Goal: Task Accomplishment & Management: Complete application form

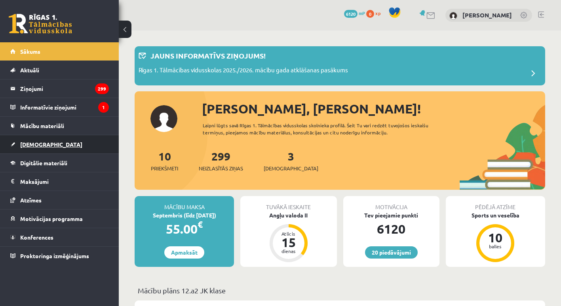
click at [51, 144] on link "[DEMOGRAPHIC_DATA]" at bounding box center [59, 144] width 99 height 18
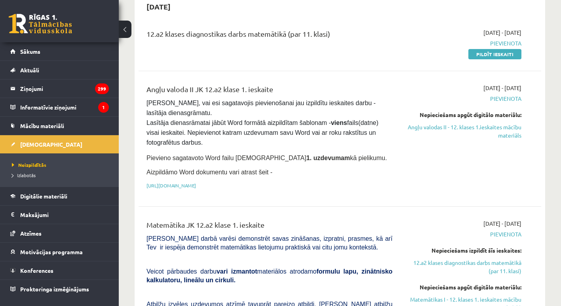
scroll to position [85, 0]
click at [196, 183] on link "https://drive.google.com/drive/folders/1IHE_ip15KOAbO2Se1NDGwZ2e__vlzPUf?usp=sh…" at bounding box center [170, 185] width 49 height 6
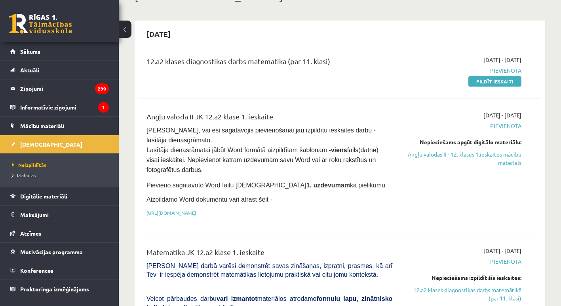
scroll to position [57, 0]
click at [496, 81] on link "Pildīt ieskaiti" at bounding box center [494, 82] width 53 height 10
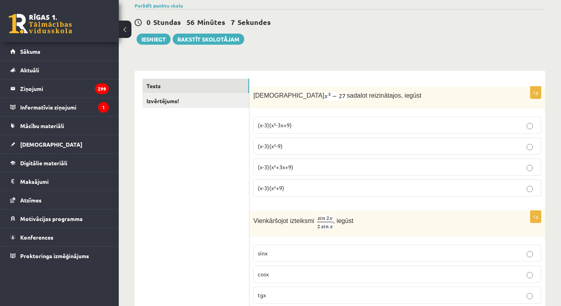
scroll to position [64, 0]
click at [294, 164] on p "(x-3)(x²+3x+9)" at bounding box center [397, 167] width 279 height 8
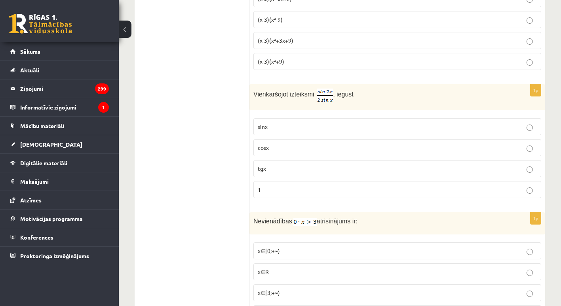
scroll to position [190, 0]
click at [258, 144] on span "cosx" at bounding box center [263, 147] width 11 height 7
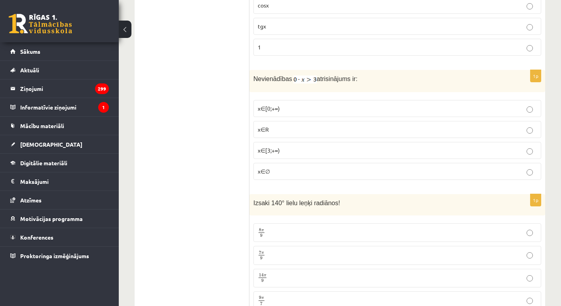
scroll to position [333, 0]
click at [271, 169] on p "x∈∅" at bounding box center [397, 171] width 279 height 8
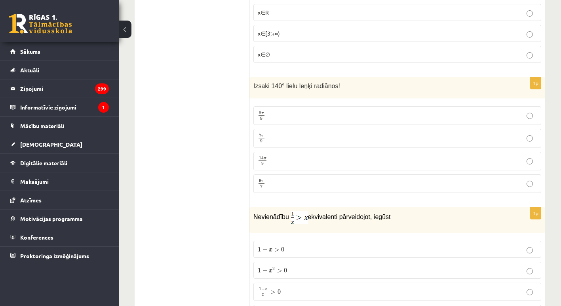
scroll to position [453, 0]
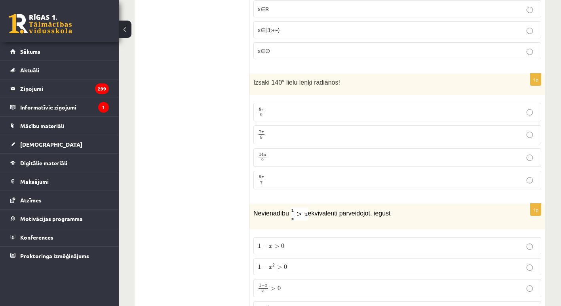
click at [282, 110] on p "8 π 9 8 π 9" at bounding box center [397, 112] width 279 height 10
click at [278, 133] on p "7 π 9 7 π 9" at bounding box center [397, 135] width 279 height 10
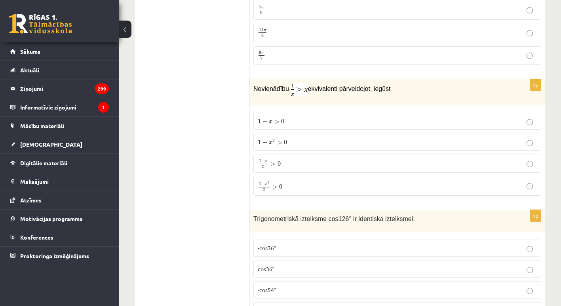
scroll to position [581, 0]
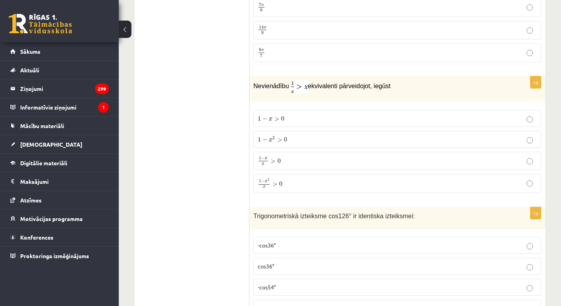
click at [267, 163] on span "x" at bounding box center [262, 164] width 9 height 3
click at [276, 185] on span ">" at bounding box center [274, 184] width 5 height 4
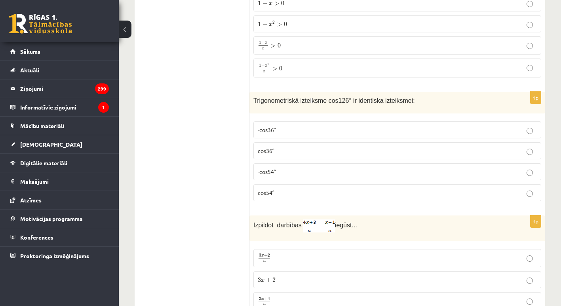
scroll to position [697, 0]
click at [416, 171] on p "-cos54°" at bounding box center [397, 171] width 279 height 8
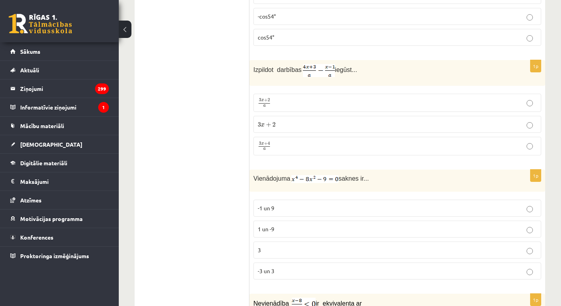
scroll to position [851, 0]
click at [301, 146] on p "3 x + 4 a 3 x + 4 a" at bounding box center [397, 147] width 279 height 10
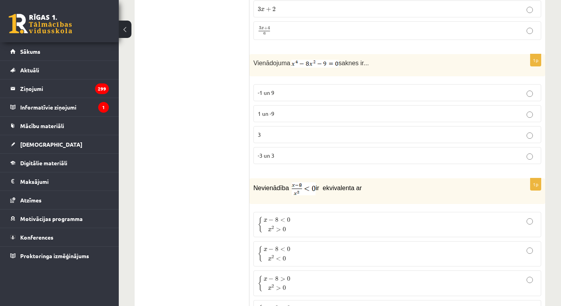
scroll to position [969, 0]
click at [292, 128] on label "3" at bounding box center [397, 133] width 288 height 17
click at [290, 151] on p "-3 un 3" at bounding box center [397, 154] width 279 height 8
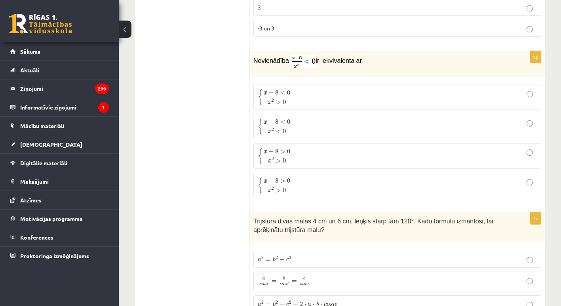
scroll to position [1095, 0]
click at [299, 89] on p "{ x − 8 < 0 x 2 > 0 { x − 8 < 0 x 2 > 0" at bounding box center [397, 97] width 279 height 17
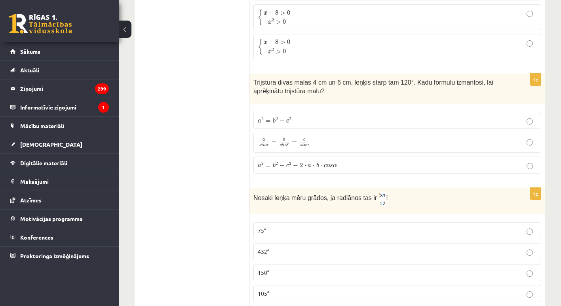
scroll to position [1234, 0]
click at [278, 170] on label "a 2 = b 2 + c 2 − 2 ⋅ a ⋅ b ⋅ c o s α a 2 = b 2 + c 2 − 2 ⋅ a ⋅ b ⋅ c o s α" at bounding box center [397, 164] width 288 height 17
click at [278, 166] on span "a 2 = b 2 + c 2 − 2 ⋅ a ⋅ b ⋅ c o s α" at bounding box center [297, 165] width 79 height 6
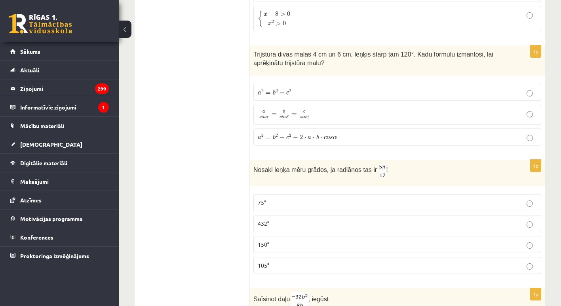
scroll to position [1259, 0]
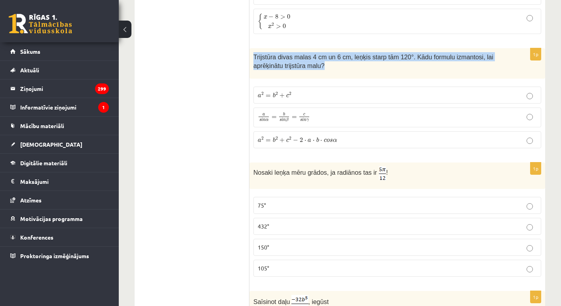
drag, startPoint x: 253, startPoint y: 53, endPoint x: 295, endPoint y: 66, distance: 43.7
click at [295, 66] on div "Trijstūra divas malas 4 cm un 6 cm, leņķis starp tām 120°. Kādu formulu izmanto…" at bounding box center [397, 63] width 296 height 30
copy span "Trijstūra divas malas 4 cm un 6 cm, leņķis starp tām 120°. Kādu formulu izmanto…"
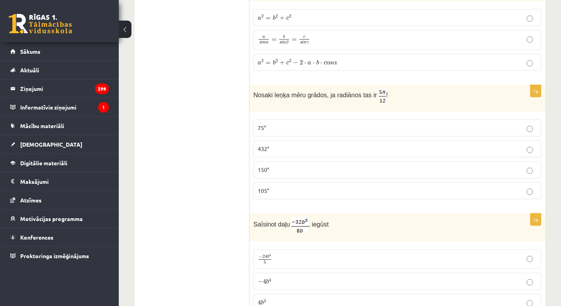
scroll to position [1338, 0]
click at [269, 126] on p "75°" at bounding box center [397, 127] width 279 height 8
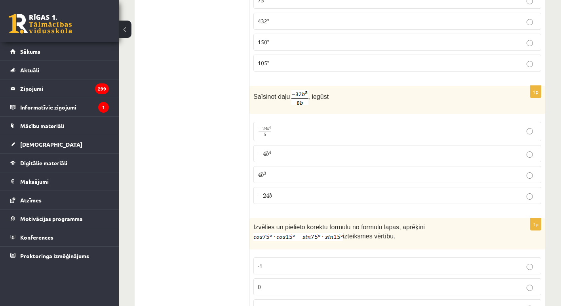
scroll to position [1465, 0]
click at [265, 154] on span "4" at bounding box center [264, 153] width 3 height 5
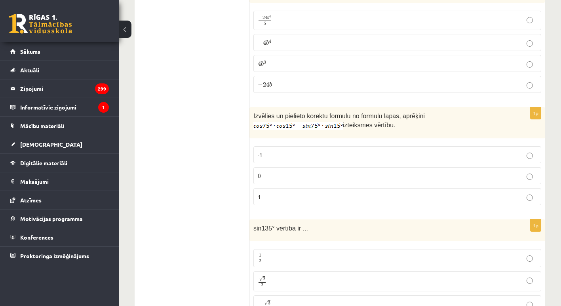
scroll to position [1571, 0]
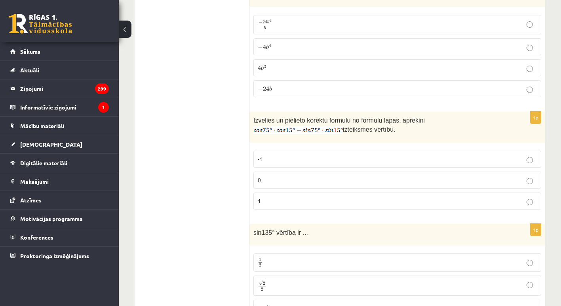
click at [299, 179] on p "0" at bounding box center [397, 180] width 279 height 8
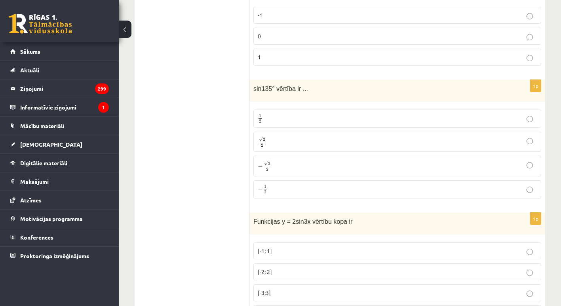
scroll to position [1716, 0]
click at [290, 142] on p "√ 2 2 2 2" at bounding box center [397, 141] width 279 height 11
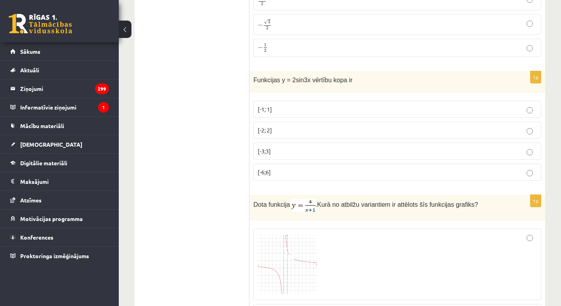
scroll to position [1858, 0]
click at [266, 126] on span "[-2; 2]" at bounding box center [265, 128] width 14 height 7
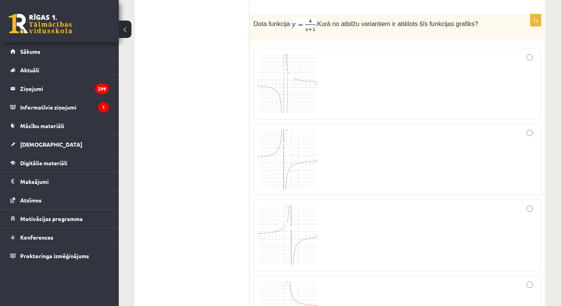
scroll to position [2037, 0]
click at [470, 68] on div at bounding box center [397, 84] width 279 height 63
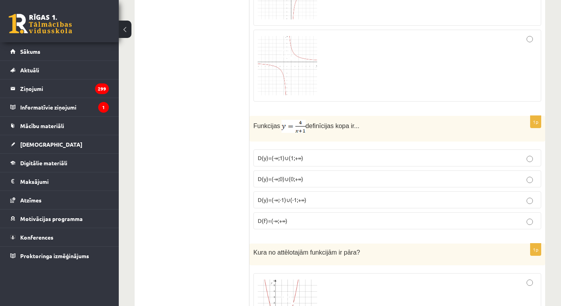
scroll to position [2284, 0]
click at [265, 199] on span "D(y)=(-∞;-1)∪(-1;+∞)" at bounding box center [282, 199] width 49 height 7
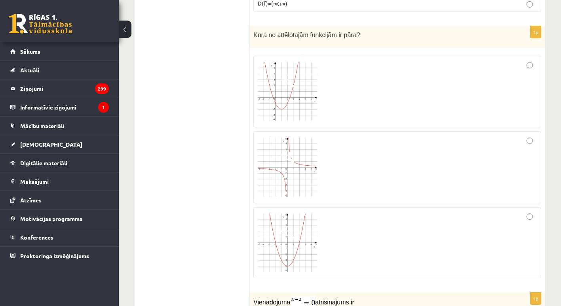
scroll to position [2502, 0]
click at [500, 139] on div at bounding box center [397, 166] width 279 height 63
click at [427, 203] on fieldset at bounding box center [397, 165] width 288 height 229
click at [410, 230] on div at bounding box center [397, 242] width 279 height 63
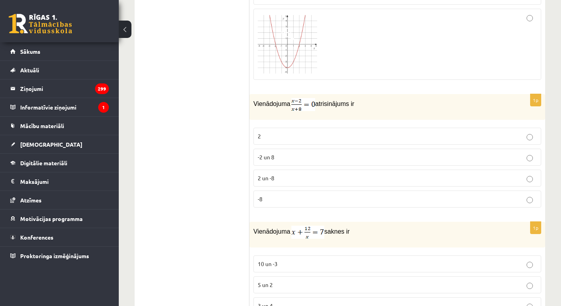
scroll to position [2701, 0]
click at [274, 174] on span "2 un -8" at bounding box center [266, 177] width 17 height 7
click at [267, 156] on span "-2 un 8" at bounding box center [266, 156] width 17 height 7
click at [286, 132] on p "2" at bounding box center [397, 135] width 279 height 8
click at [268, 128] on label "2" at bounding box center [397, 135] width 288 height 17
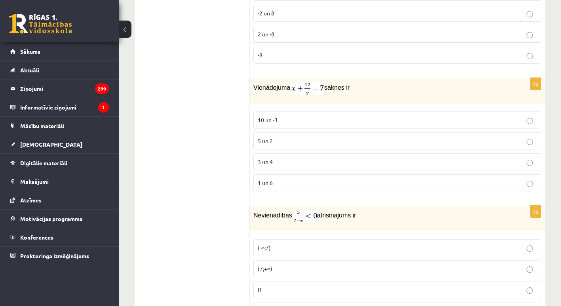
scroll to position [2845, 0]
click at [290, 154] on label "3 un 4" at bounding box center [397, 160] width 288 height 17
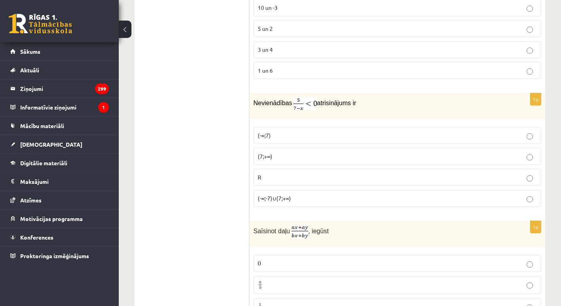
scroll to position [2955, 0]
click at [286, 198] on span "(-∞;-7)∪(7;+∞)" at bounding box center [274, 199] width 33 height 7
click at [282, 159] on p "(7;+∞)" at bounding box center [397, 158] width 279 height 8
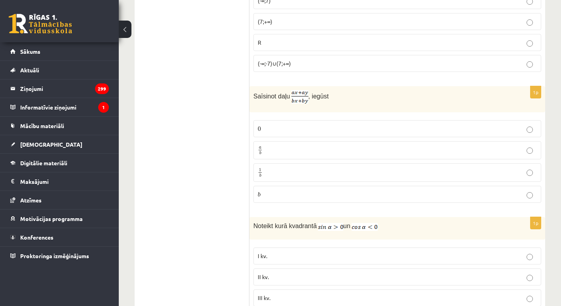
scroll to position [3092, 0]
click at [299, 143] on label "a b a b" at bounding box center [397, 150] width 288 height 19
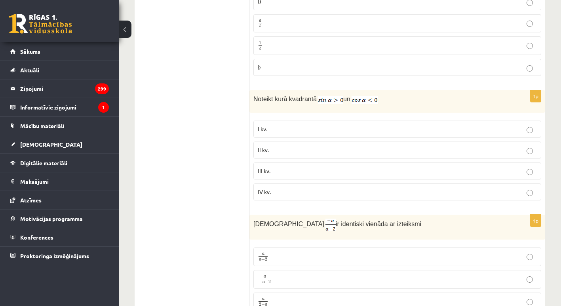
scroll to position [3222, 0]
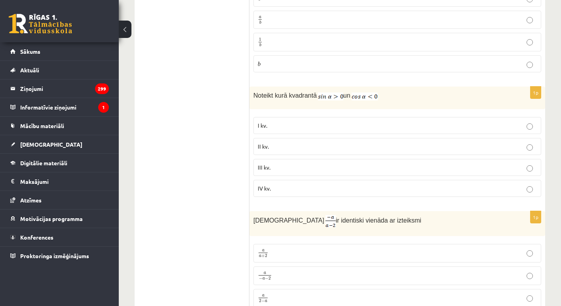
click at [266, 143] on span "II kv." at bounding box center [263, 146] width 11 height 7
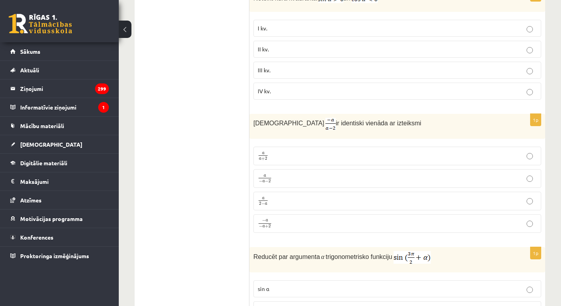
scroll to position [3322, 0]
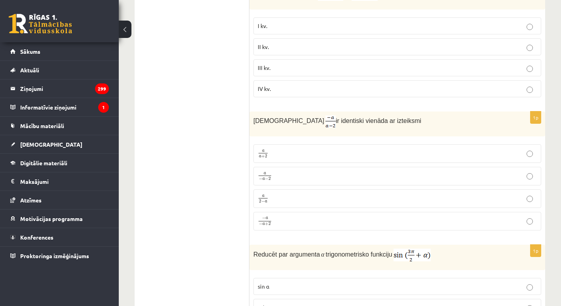
click at [292, 194] on p "a 2 − a a 2 − a" at bounding box center [397, 199] width 279 height 10
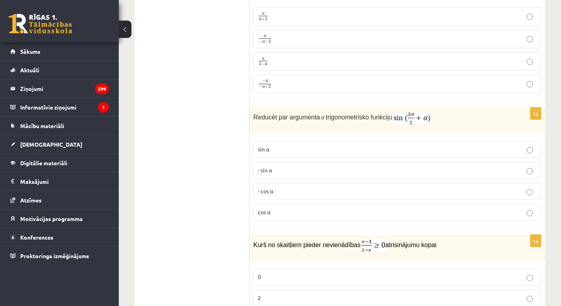
scroll to position [3460, 0]
click at [266, 152] on label "sin⁡ α" at bounding box center [397, 149] width 288 height 17
click at [286, 188] on p "- cos ⁡α" at bounding box center [397, 191] width 279 height 8
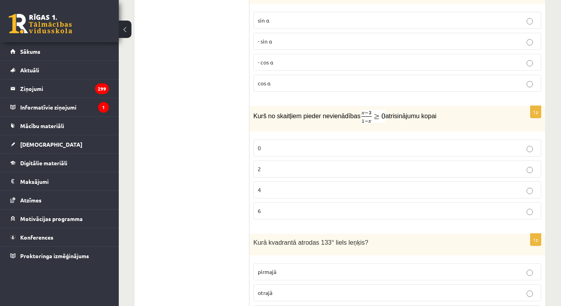
scroll to position [3592, 0]
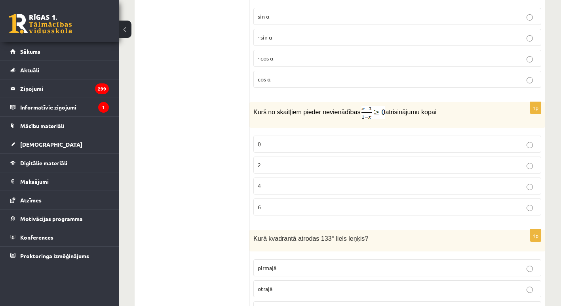
click at [312, 165] on p "2" at bounding box center [397, 165] width 279 height 8
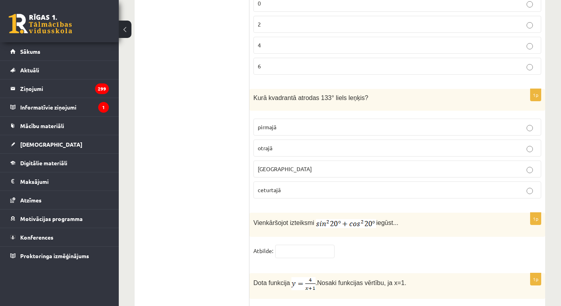
scroll to position [3734, 0]
click at [271, 133] on fieldset "pirmajā otrajā trešajā ceturtajā" at bounding box center [397, 157] width 288 height 86
click at [270, 146] on span "otrajā" at bounding box center [265, 147] width 15 height 7
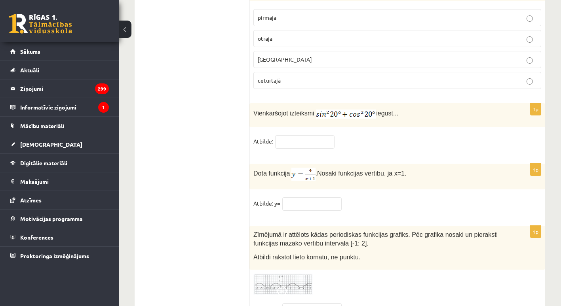
scroll to position [3843, 0]
click at [316, 140] on input "text" at bounding box center [304, 141] width 59 height 13
click at [287, 143] on input "text" at bounding box center [304, 141] width 59 height 13
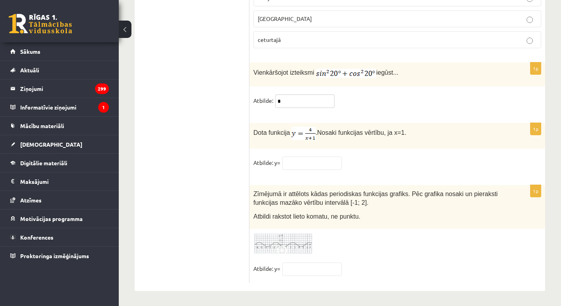
type input "*"
click at [322, 157] on input "text" at bounding box center [311, 163] width 59 height 13
type input "*"
click at [397, 157] on fieldset "Atbilde: y= *" at bounding box center [397, 165] width 288 height 17
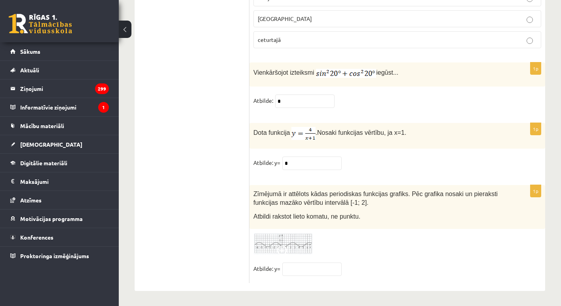
click at [284, 242] on img at bounding box center [282, 244] width 59 height 22
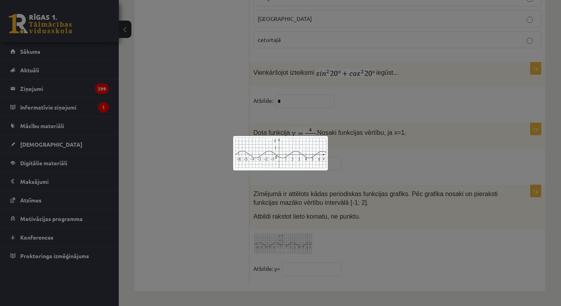
click at [351, 236] on div at bounding box center [280, 153] width 561 height 306
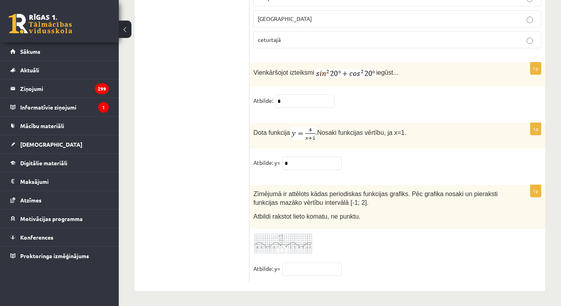
click at [289, 238] on img at bounding box center [282, 244] width 59 height 22
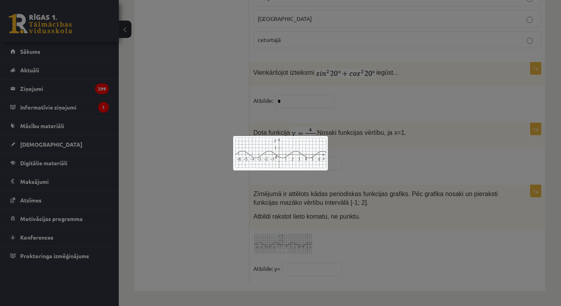
click at [257, 192] on div at bounding box center [280, 153] width 561 height 306
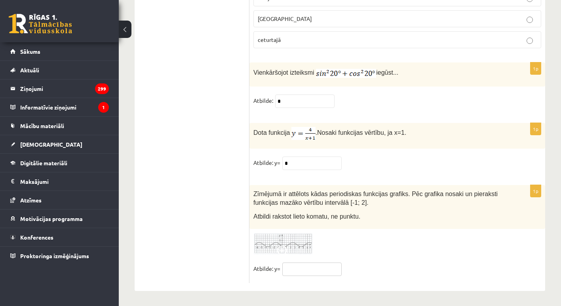
click at [315, 263] on input "text" at bounding box center [311, 269] width 59 height 13
type input "***"
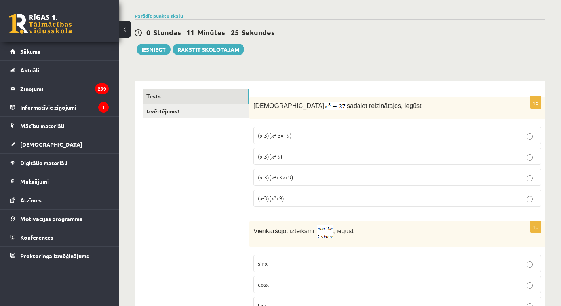
scroll to position [0, 0]
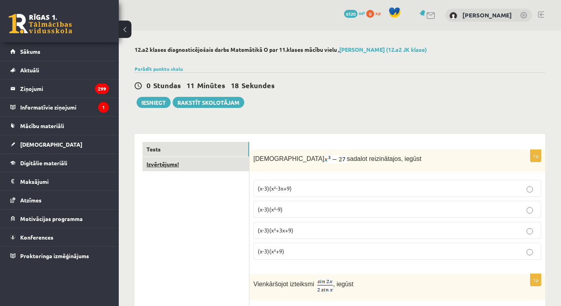
click at [194, 165] on link "Izvērtējums!" at bounding box center [195, 164] width 106 height 15
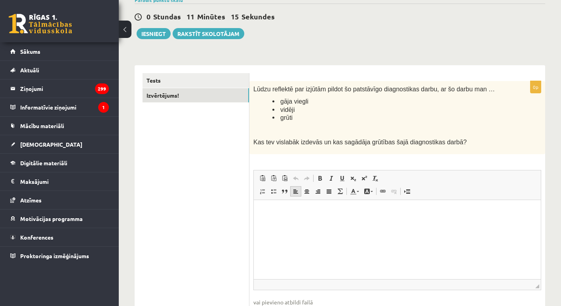
scroll to position [69, 0]
drag, startPoint x: 321, startPoint y: 89, endPoint x: 466, endPoint y: 88, distance: 144.9
click at [466, 88] on span "Lūdzu reflektē par izjūtām pildot šo patstāvīgo diagnostikas darbu, ar šo darbu…" at bounding box center [373, 88] width 241 height 7
copy span "pildot šo patstāvīgo diagnostikas darbu, ar šo darbu man"
click at [277, 210] on p "Rich Text Editor, wiswyg-editor-user-answer-47363951502140" at bounding box center [397, 211] width 271 height 8
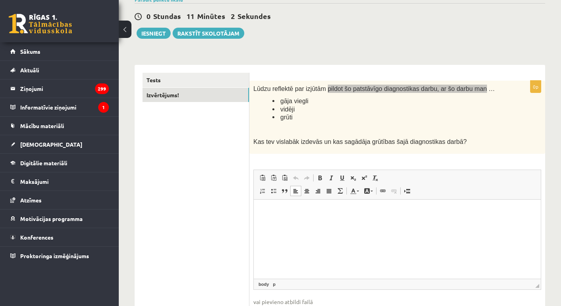
paste body "Rich Text Editor, wiswyg-editor-user-answer-47363951502140"
click at [264, 212] on p "**********" at bounding box center [397, 211] width 271 height 8
click at [400, 211] on p "**********" at bounding box center [397, 211] width 271 height 8
click at [401, 211] on p "**********" at bounding box center [397, 211] width 271 height 8
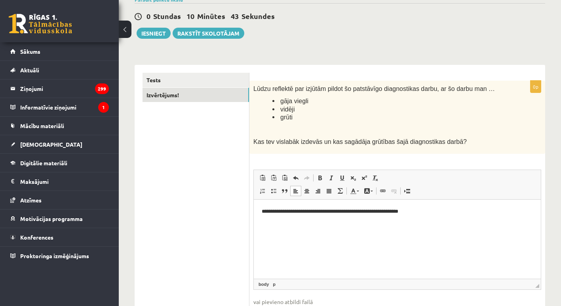
click at [435, 109] on li "vidēji" at bounding box center [386, 109] width 229 height 8
click at [163, 33] on button "Iesniegt" at bounding box center [154, 33] width 34 height 11
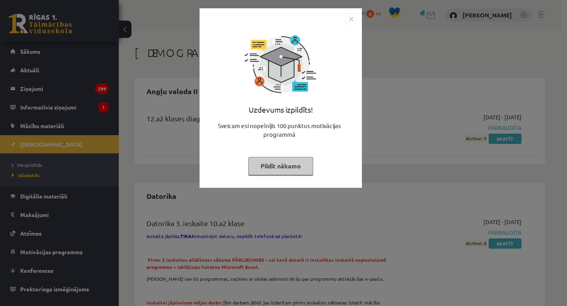
click at [288, 169] on button "Pildīt nākamo" at bounding box center [280, 166] width 65 height 18
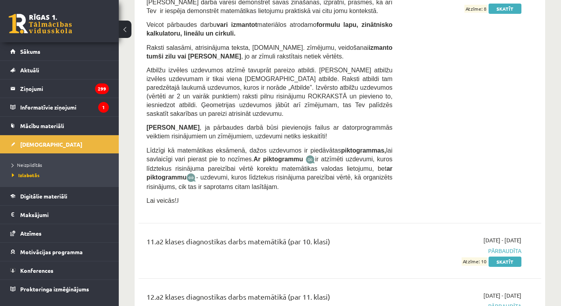
scroll to position [4653, 0]
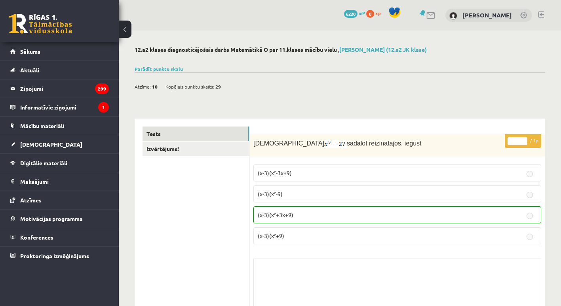
click at [157, 65] on div "Parādīt punktu skalu Atzīme No Līdz 1 0 5 2 6 8 3 9 11 4 12 14 5 15 17 6 18 20 …" at bounding box center [340, 68] width 410 height 7
click at [157, 68] on link "Parādīt punktu skalu" at bounding box center [159, 69] width 48 height 6
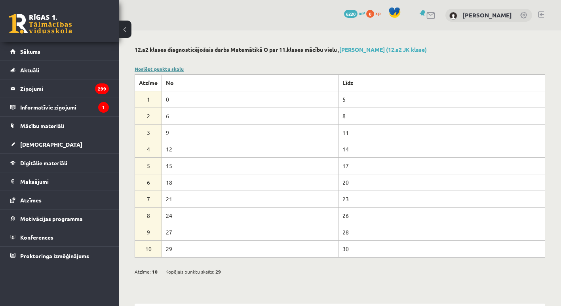
click at [157, 68] on link "Noslēpt punktu skalu" at bounding box center [159, 69] width 49 height 6
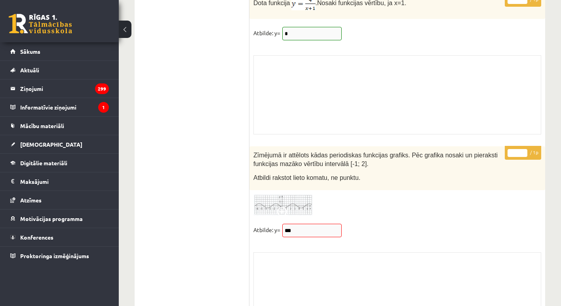
scroll to position [6599, 0]
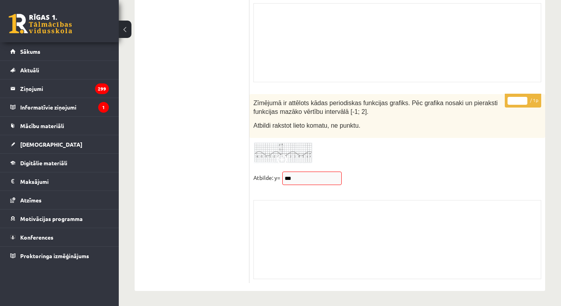
click at [291, 156] on img at bounding box center [282, 153] width 59 height 22
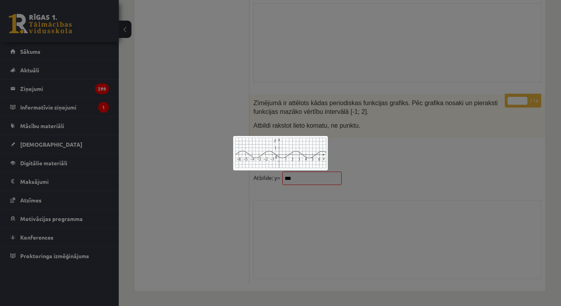
click at [367, 181] on div at bounding box center [280, 153] width 561 height 306
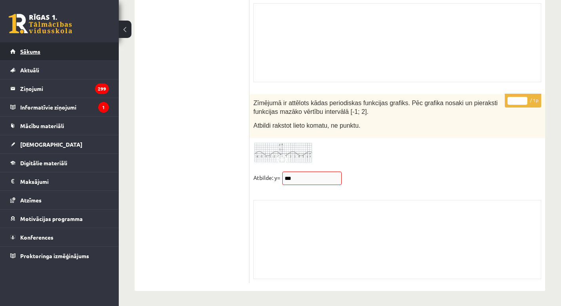
click at [46, 58] on link "Sākums" at bounding box center [59, 51] width 99 height 18
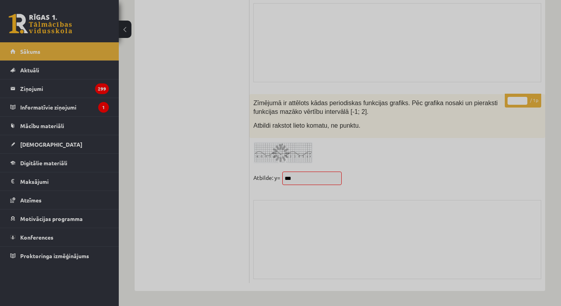
scroll to position [1109, 0]
